Goal: Use online tool/utility

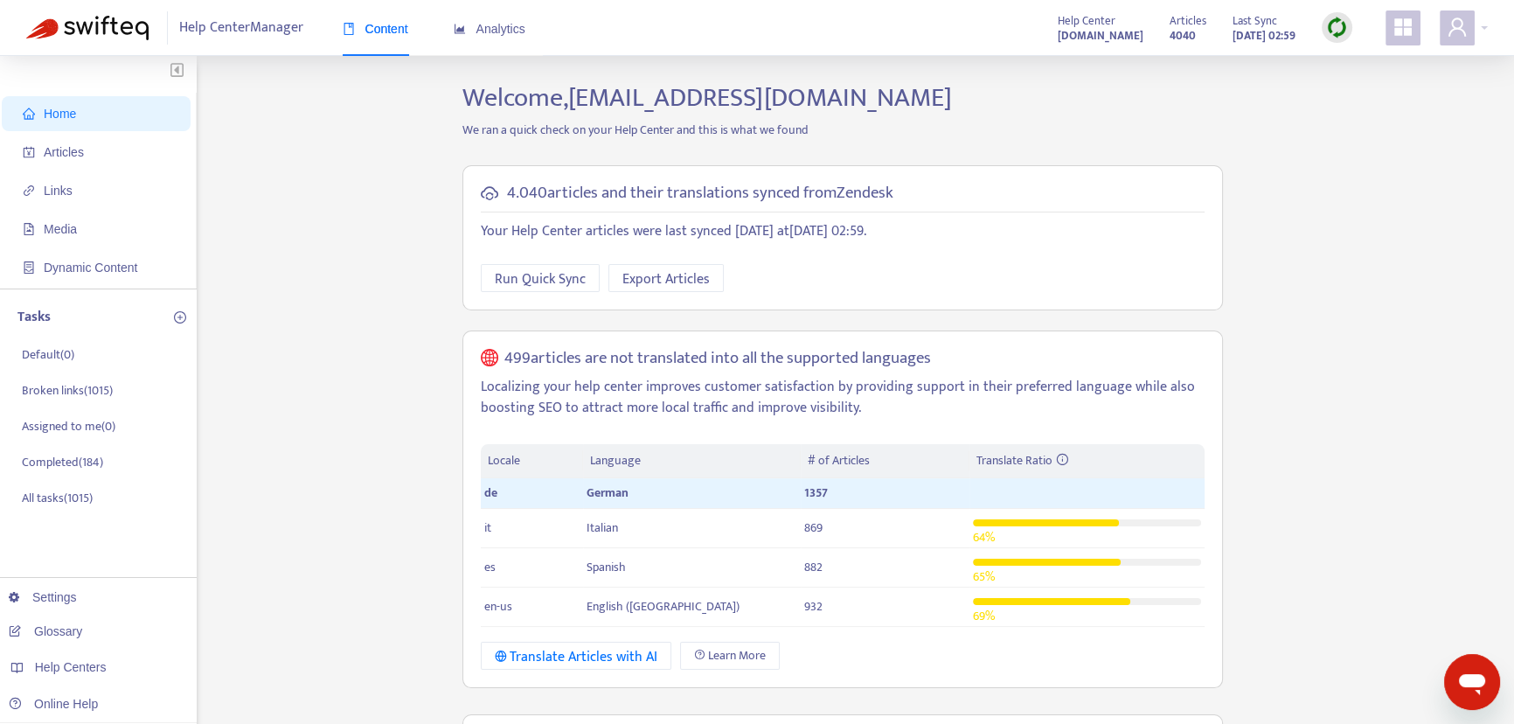
click at [1341, 28] on img at bounding box center [1337, 28] width 22 height 22
click at [1355, 65] on link "Quick Sync" at bounding box center [1372, 63] width 74 height 20
click at [114, 147] on span "Articles" at bounding box center [100, 152] width 154 height 35
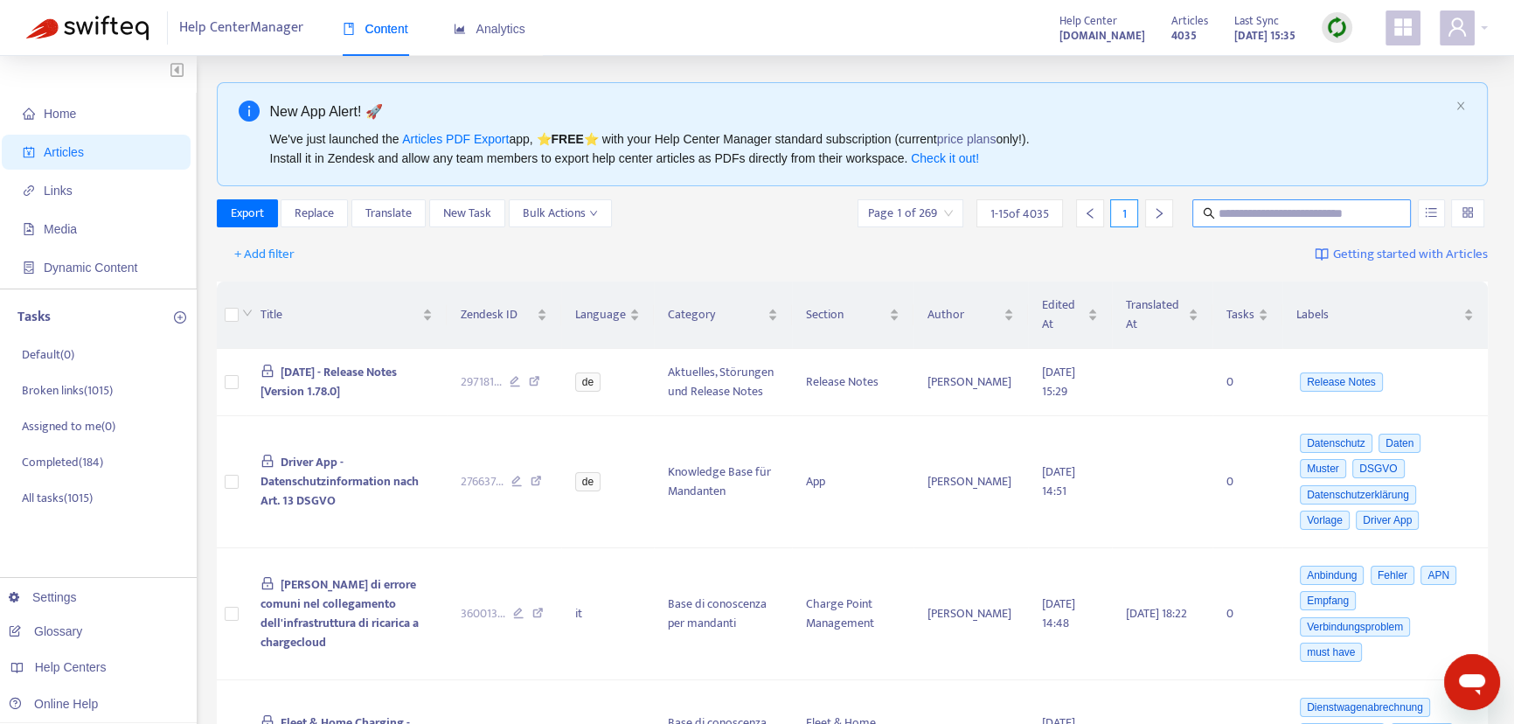
click at [1291, 208] on input "text" at bounding box center [1302, 213] width 168 height 19
paste input "**********"
type input "**********"
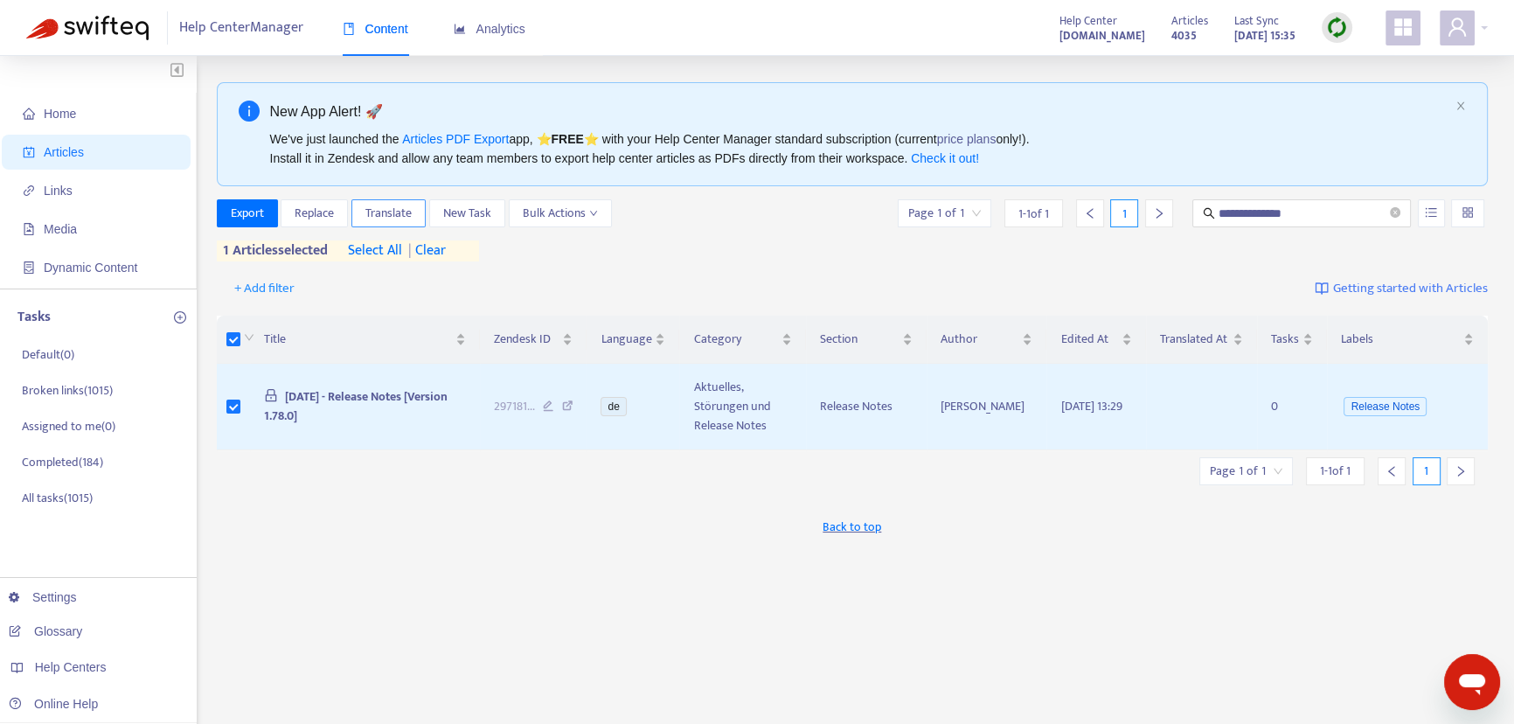
click at [375, 206] on span "Translate" at bounding box center [388, 213] width 46 height 19
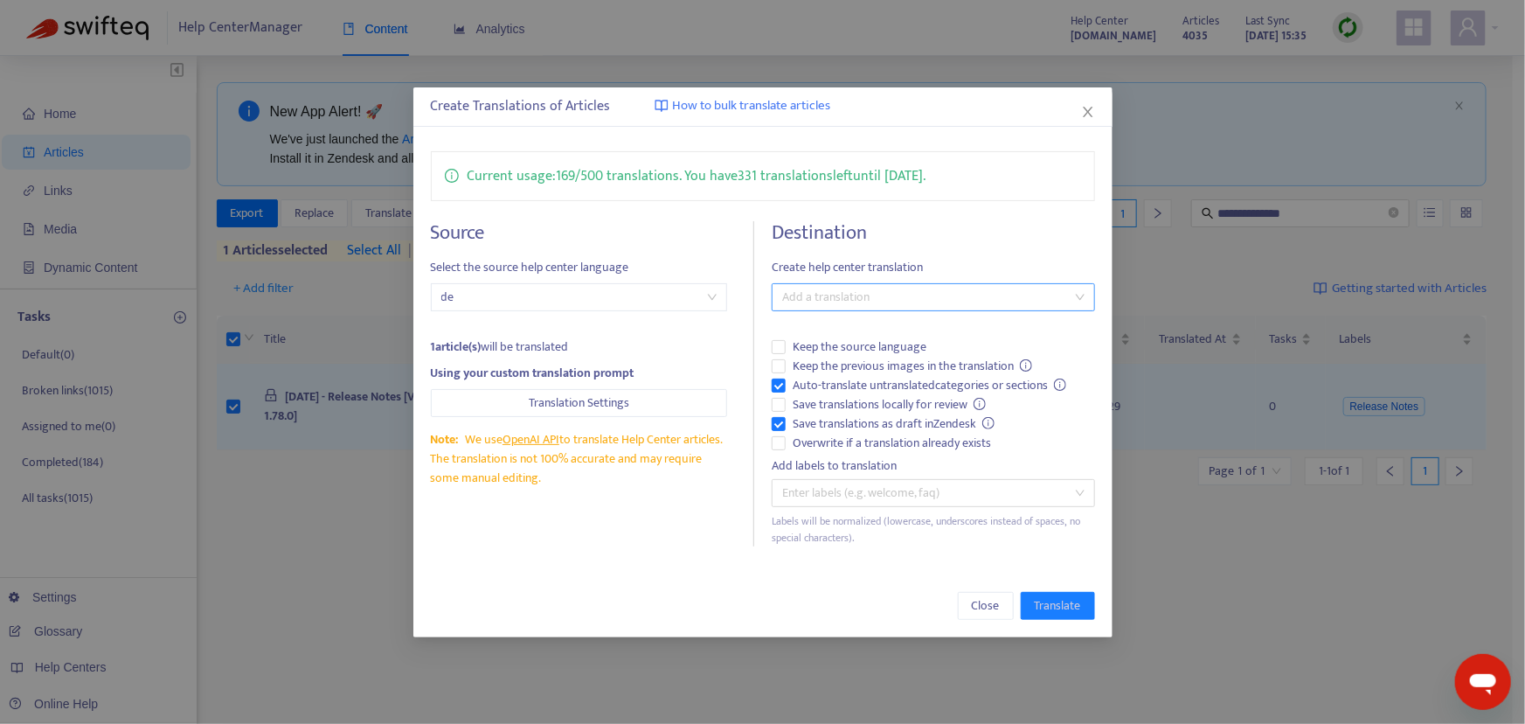
click at [807, 291] on div at bounding box center [924, 297] width 297 height 21
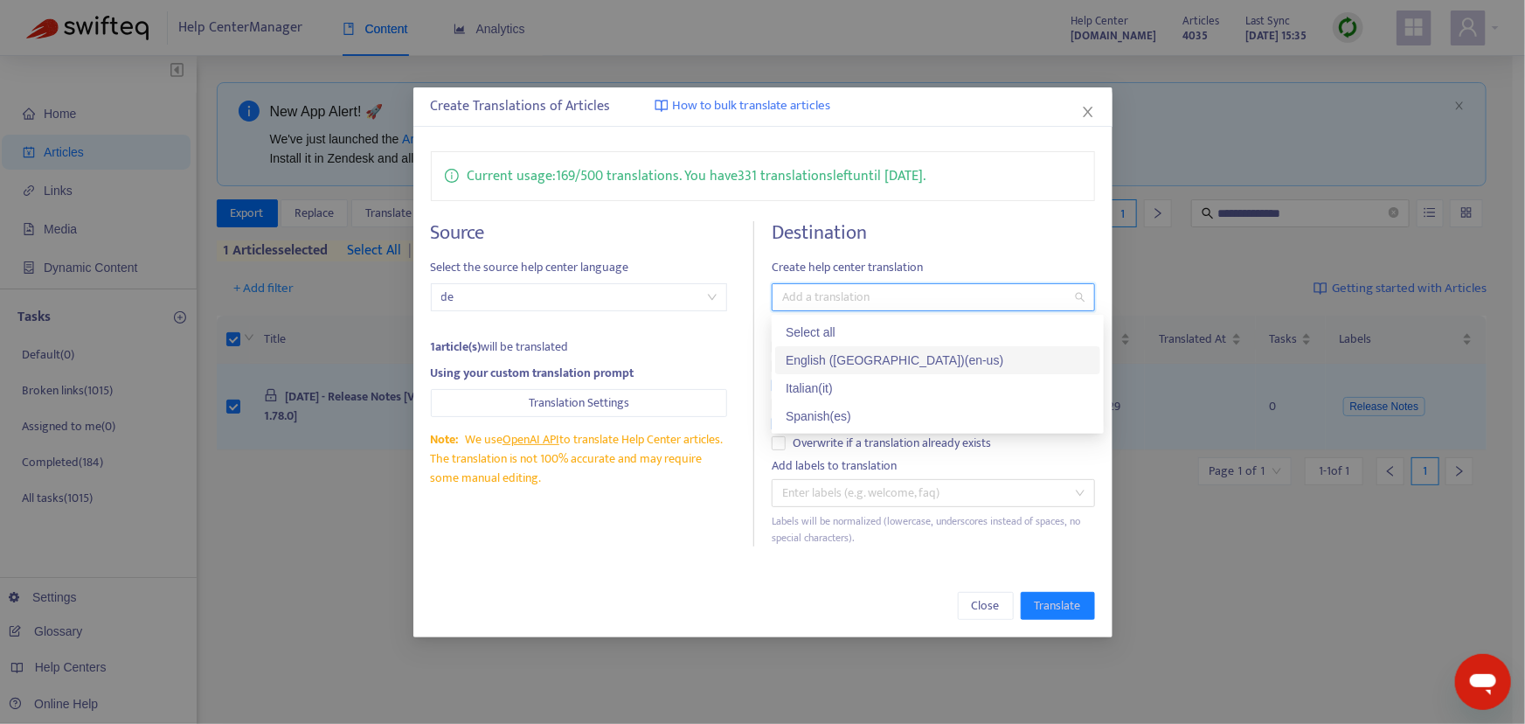
click at [829, 358] on div "English ([GEOGRAPHIC_DATA]) ( en-us )" at bounding box center [938, 359] width 304 height 19
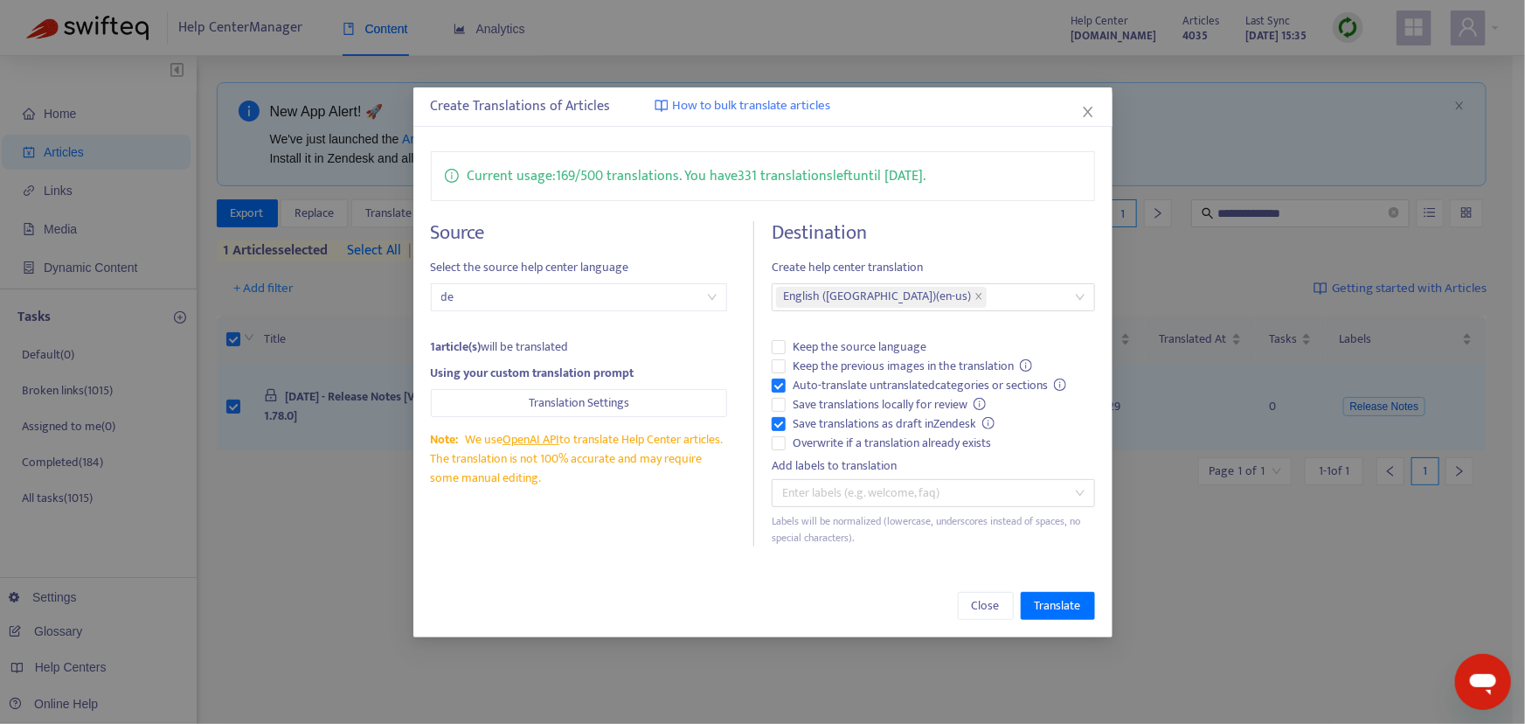
click at [971, 231] on h4 "Destination" at bounding box center [933, 233] width 323 height 24
click at [1064, 603] on span "Translate" at bounding box center [1058, 605] width 46 height 19
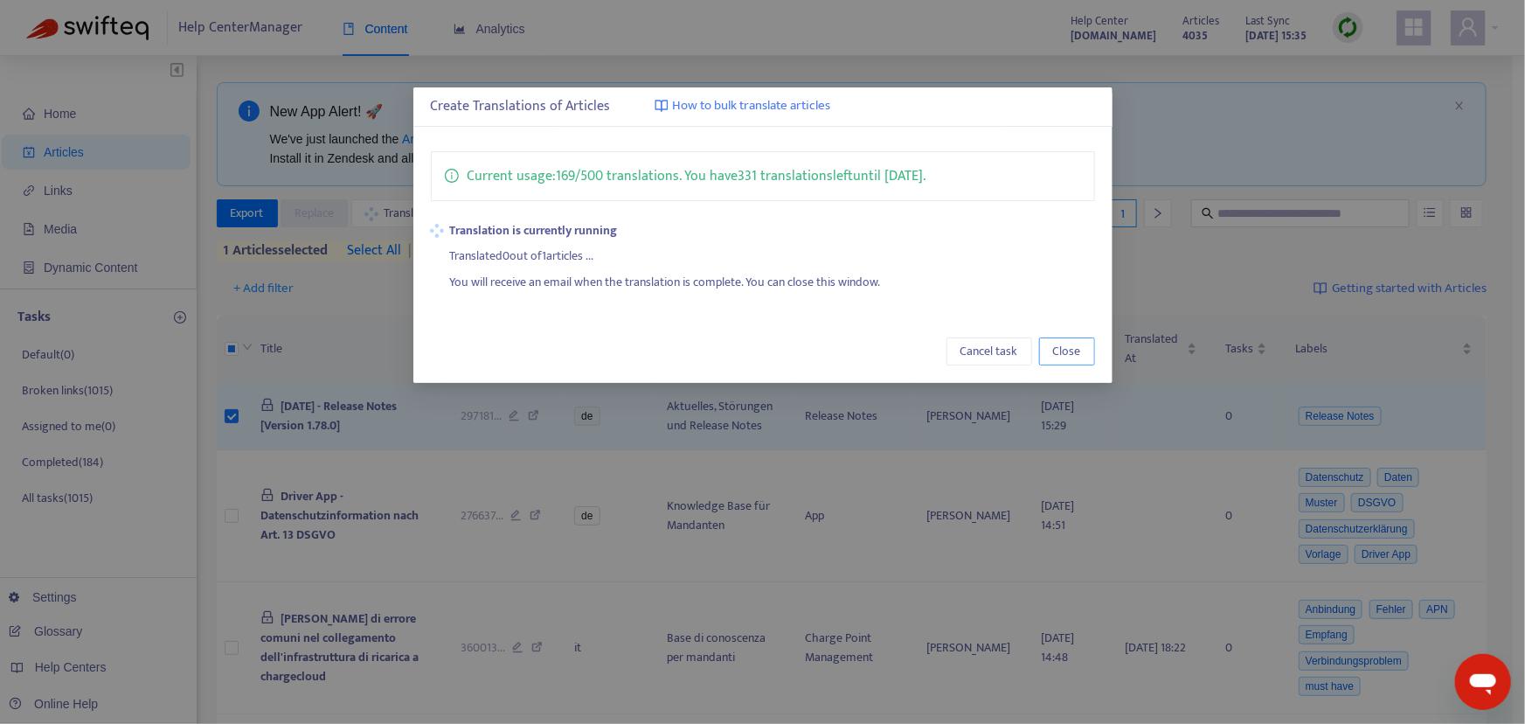
click at [1078, 342] on span "Close" at bounding box center [1067, 351] width 28 height 19
